Goal: Check status: Check status

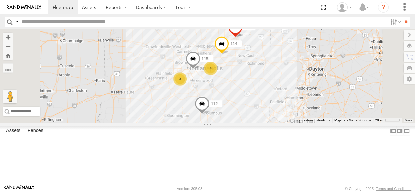
click at [187, 86] on div "3" at bounding box center [179, 78] width 13 height 13
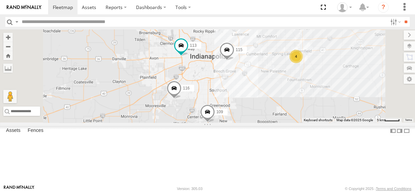
drag, startPoint x: 270, startPoint y: 72, endPoint x: 251, endPoint y: 87, distance: 23.8
click at [251, 87] on div "114 115 111 112 116 4 109 113" at bounding box center [207, 75] width 415 height 93
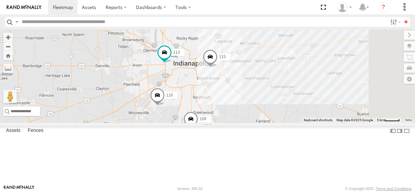
drag, startPoint x: 324, startPoint y: 132, endPoint x: 216, endPoint y: 86, distance: 118.3
click at [216, 86] on div "114 115 111 112 116 109 113" at bounding box center [207, 75] width 415 height 93
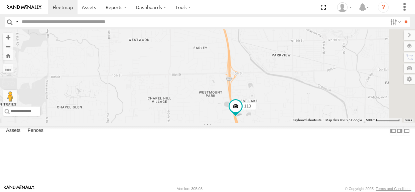
drag, startPoint x: 383, startPoint y: 161, endPoint x: 319, endPoint y: 158, distance: 64.8
click at [319, 122] on div "114 115 111 112 113" at bounding box center [207, 75] width 415 height 93
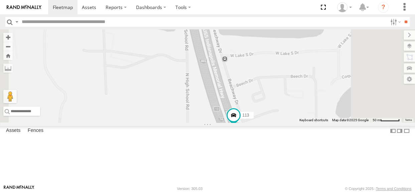
drag, startPoint x: 289, startPoint y: 125, endPoint x: 244, endPoint y: 96, distance: 54.0
click at [244, 96] on div "114 115 111 112 113" at bounding box center [207, 75] width 415 height 93
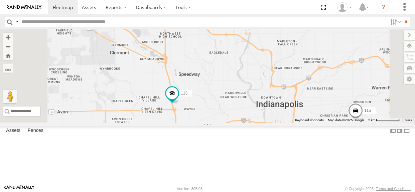
drag, startPoint x: 263, startPoint y: 100, endPoint x: 296, endPoint y: 119, distance: 38.0
click at [298, 122] on div "114 115 111 112 113" at bounding box center [207, 75] width 415 height 93
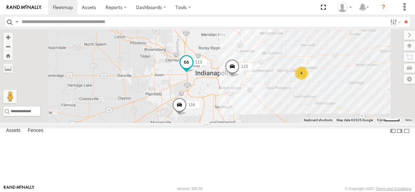
click at [192, 68] on span at bounding box center [186, 62] width 12 height 12
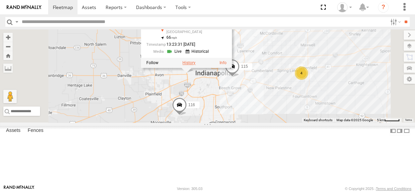
click at [195, 65] on label at bounding box center [188, 62] width 13 height 5
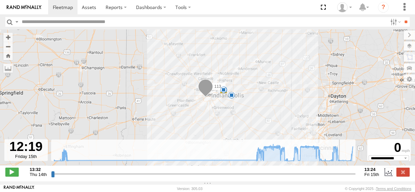
drag, startPoint x: 53, startPoint y: 177, endPoint x: 339, endPoint y: 176, distance: 286.0
click at [339, 176] on input "range" at bounding box center [203, 174] width 304 height 6
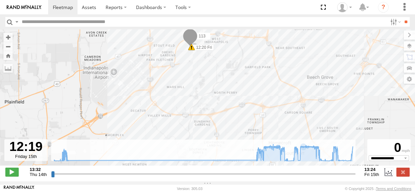
drag, startPoint x: 242, startPoint y: 130, endPoint x: 230, endPoint y: 134, distance: 12.6
click at [238, 149] on div "← Move left → Move right ↑ Move up ↓ Move down + Zoom in - Zoom out Home Jump l…" at bounding box center [207, 105] width 415 height 152
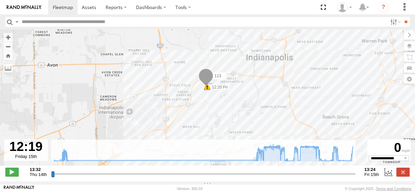
drag, startPoint x: 229, startPoint y: 105, endPoint x: 240, endPoint y: 116, distance: 15.6
click at [240, 116] on div "113 13:34 Thu 13:37 Thu 14:03 Thu 14:40 Thu 11:11 Fri 12:20 Fri" at bounding box center [207, 100] width 415 height 143
drag, startPoint x: 339, startPoint y: 178, endPoint x: 352, endPoint y: 179, distance: 13.1
type input "**********"
click at [352, 177] on input "range" at bounding box center [203, 174] width 304 height 6
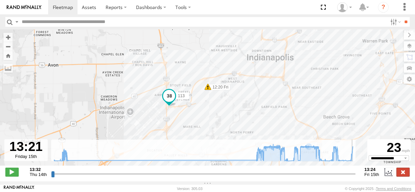
click at [402, 176] on label at bounding box center [402, 172] width 13 height 9
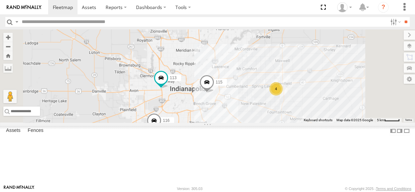
drag, startPoint x: 246, startPoint y: 117, endPoint x: 220, endPoint y: 127, distance: 28.2
click at [220, 122] on div "115 113 116 4 109" at bounding box center [207, 75] width 415 height 93
